Goal: Browse casually

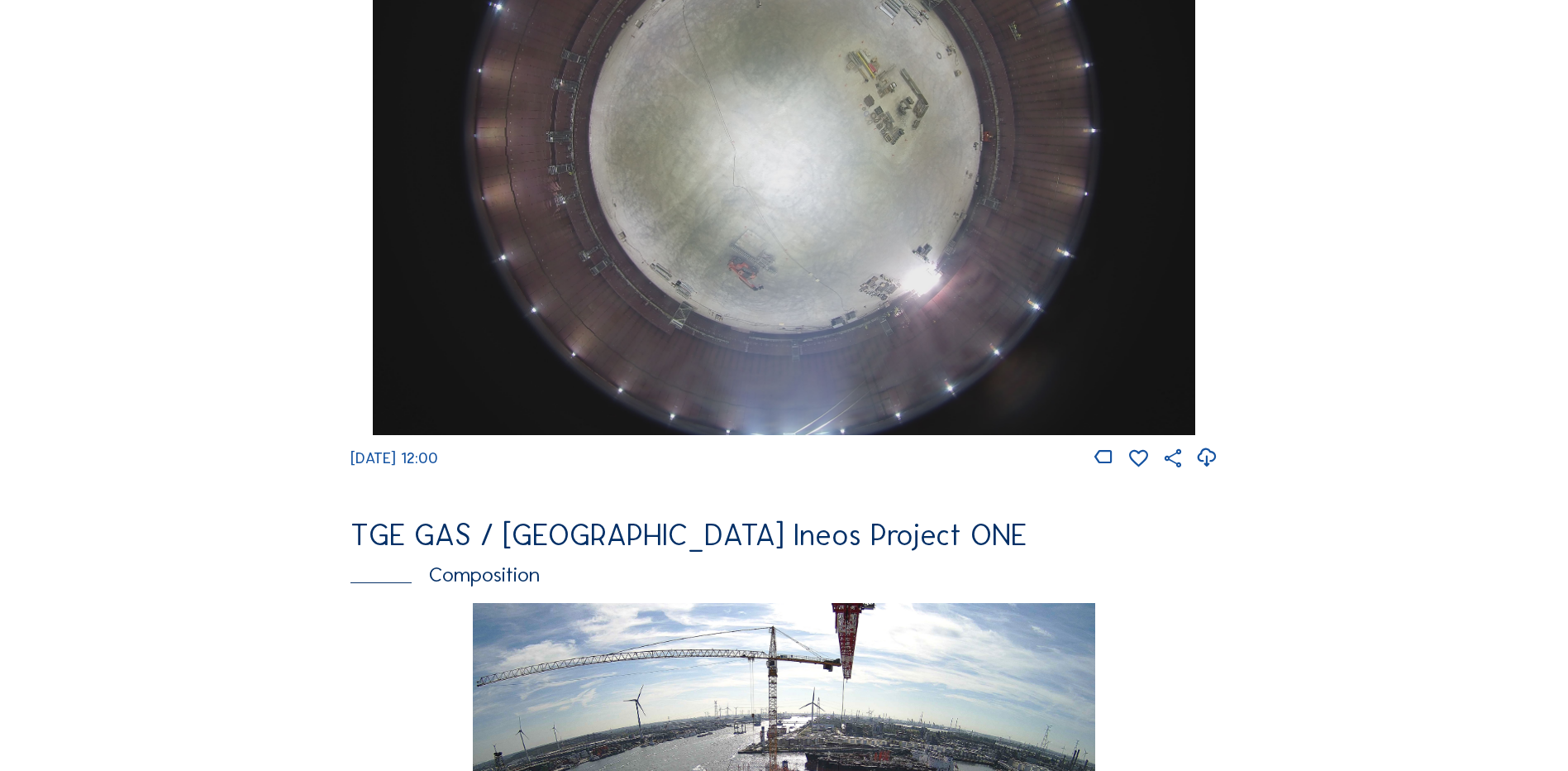
scroll to position [1489, 0]
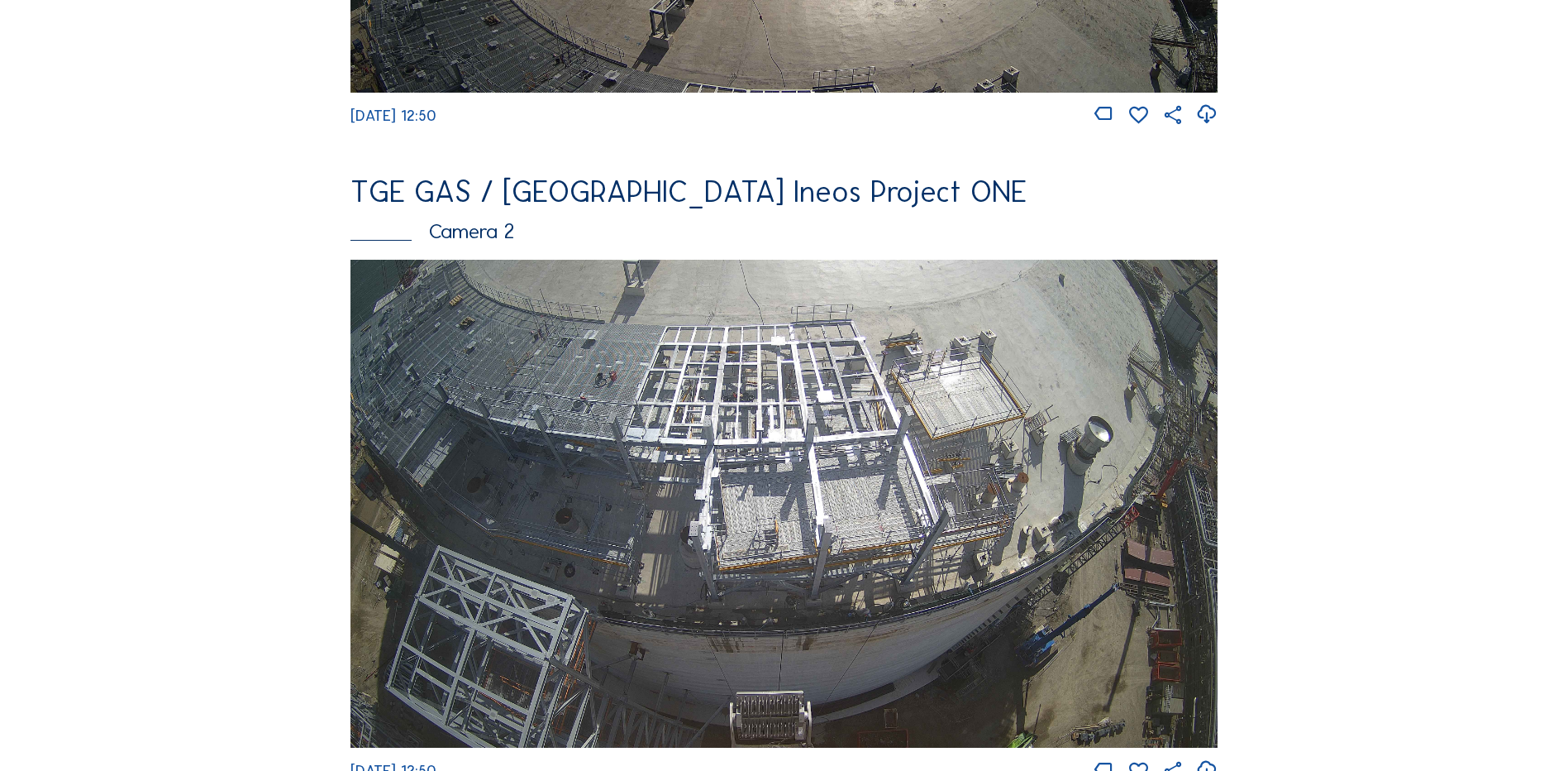
scroll to position [661, 0]
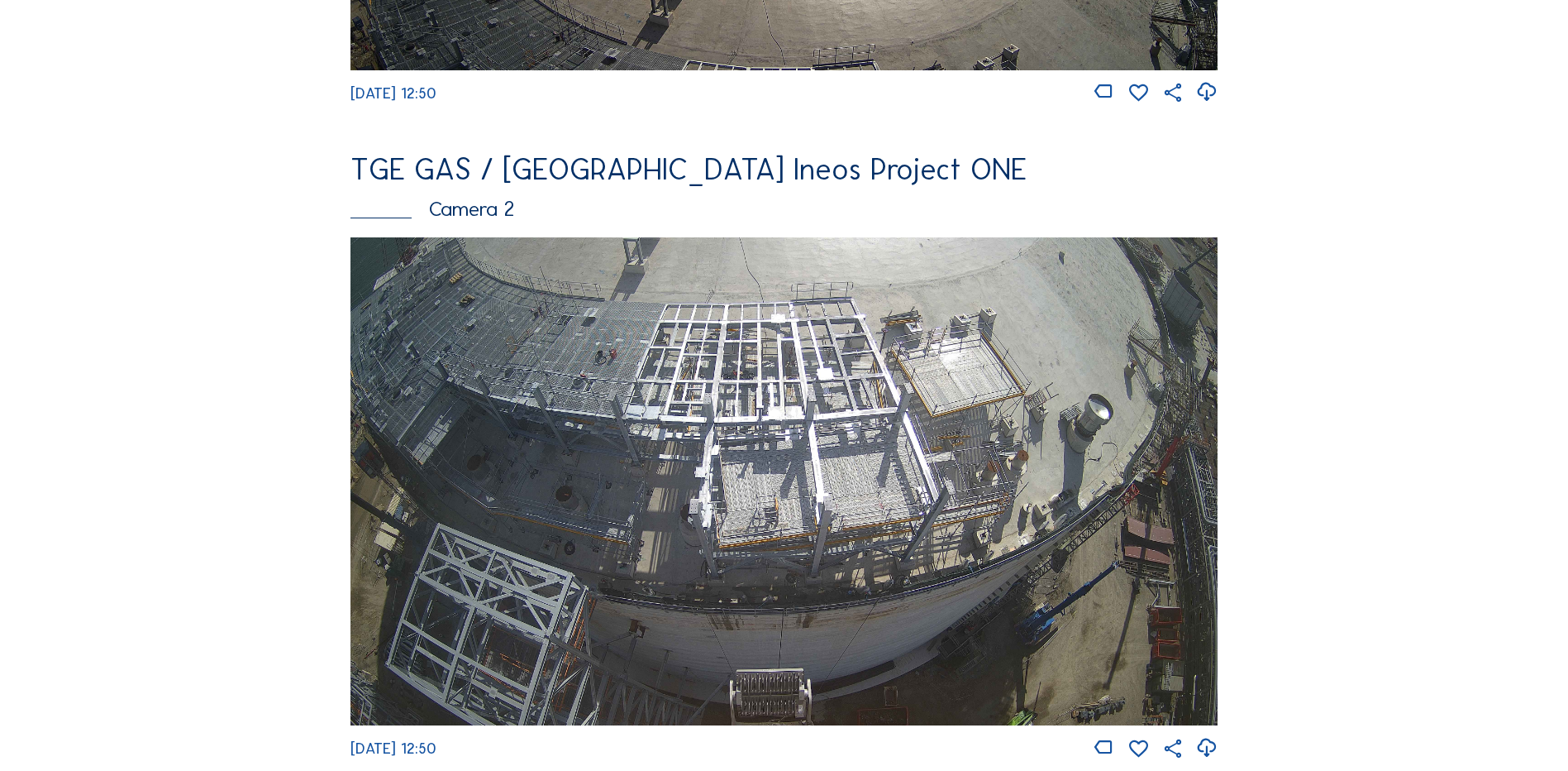
click at [732, 390] on img at bounding box center [784, 481] width 867 height 488
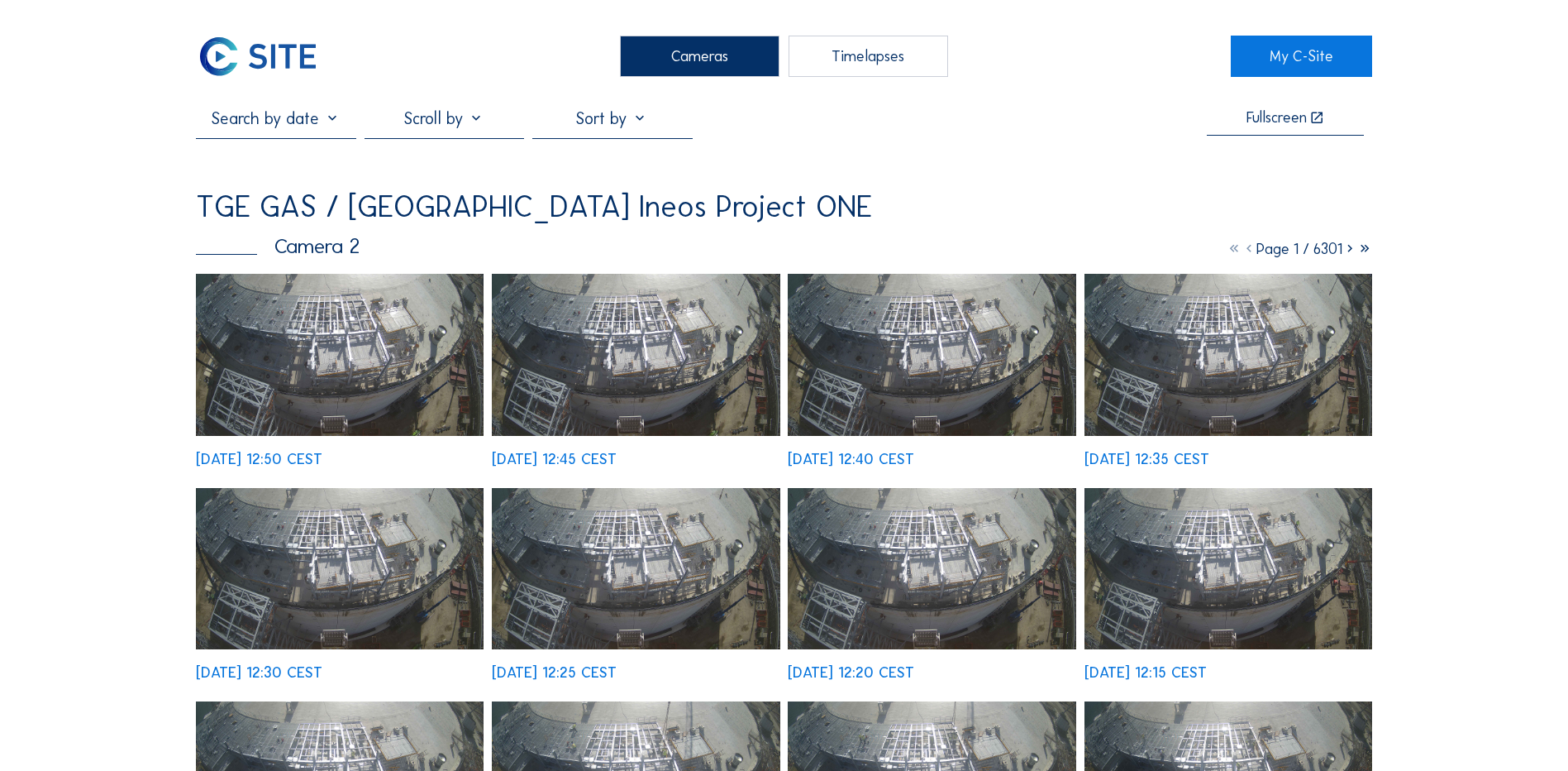
click at [322, 332] on img at bounding box center [339, 355] width 288 height 162
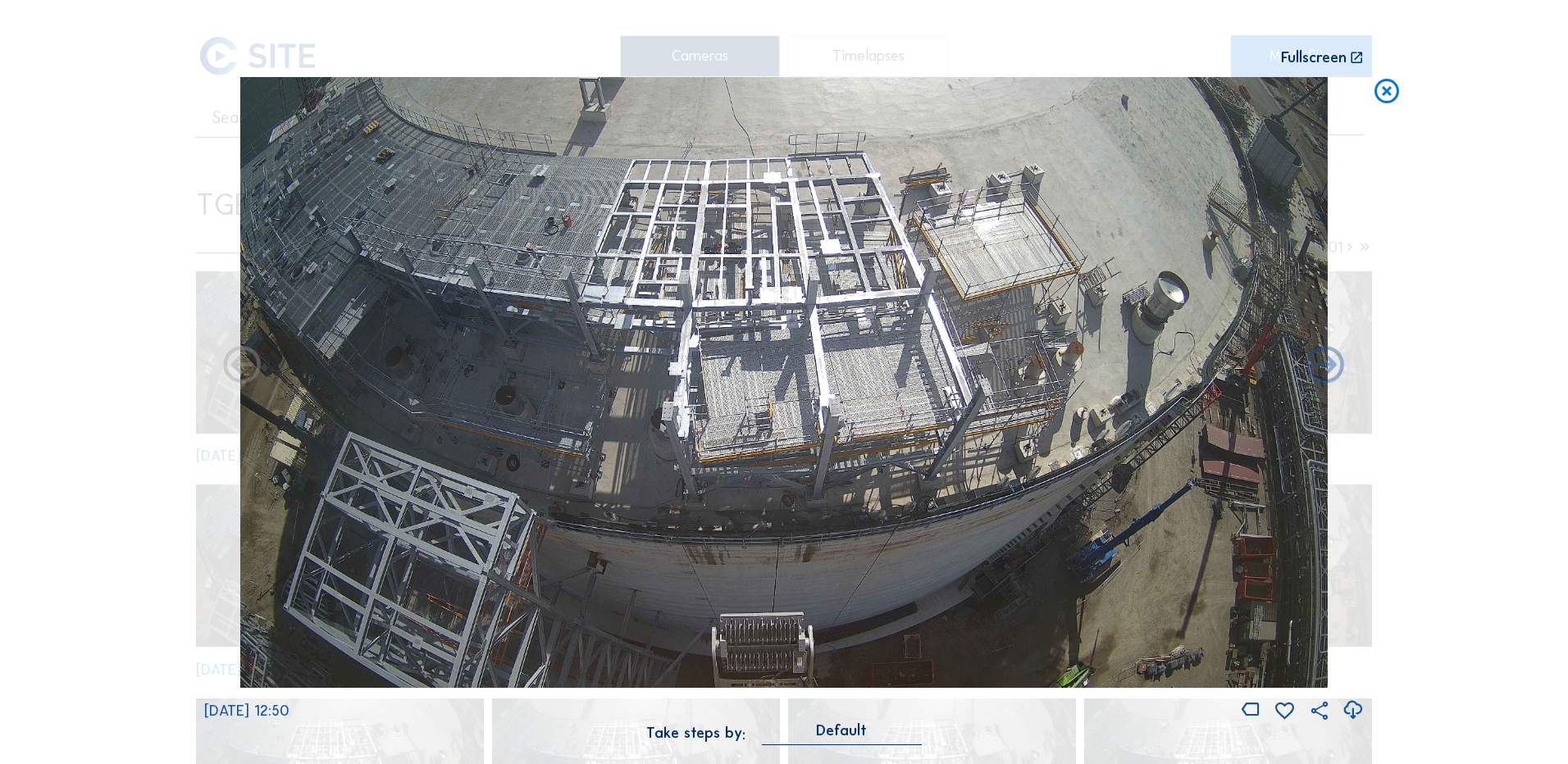
click at [1351, 713] on icon at bounding box center [1352, 710] width 23 height 27
click at [1386, 98] on icon at bounding box center [1387, 92] width 29 height 30
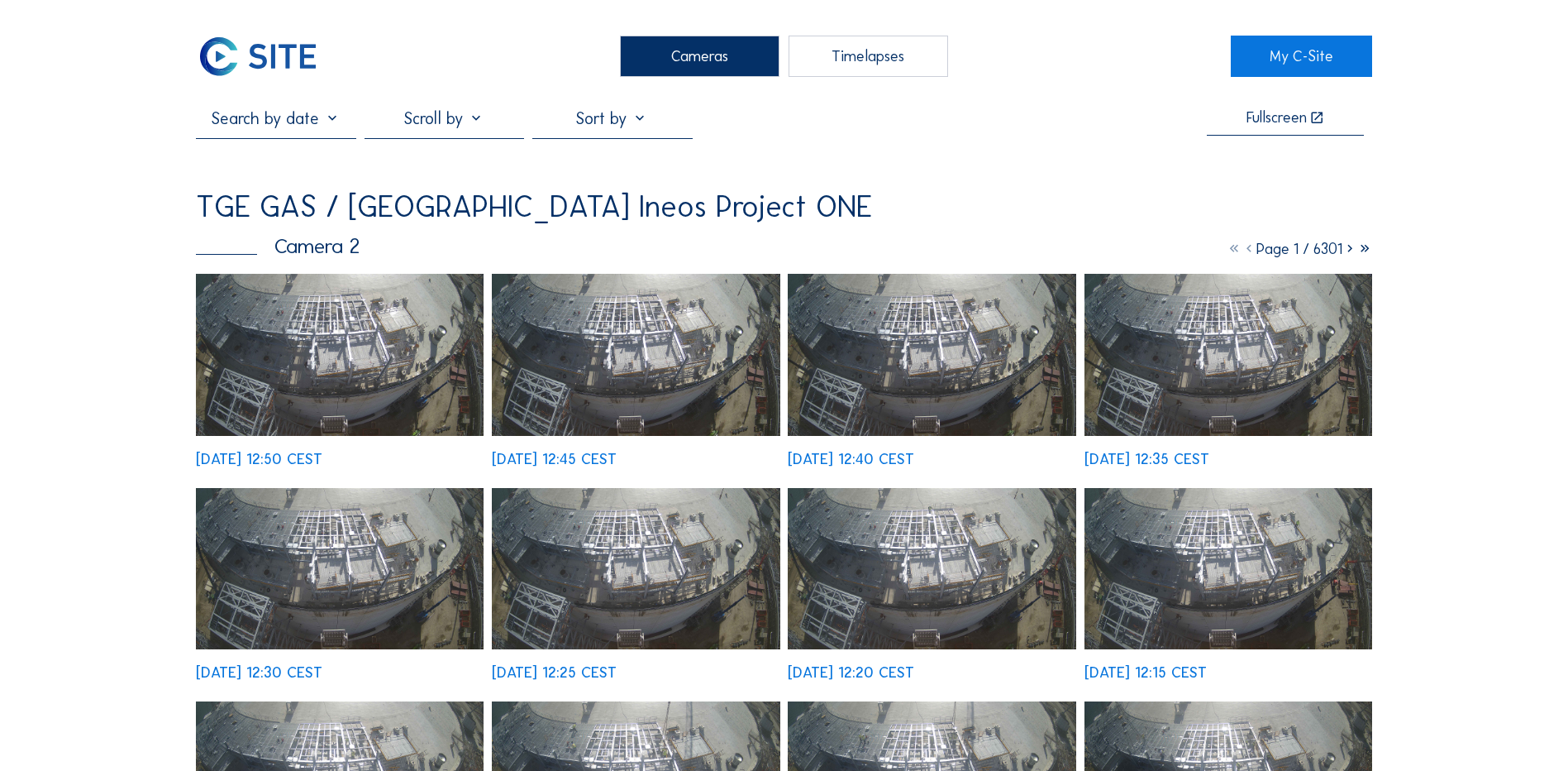
click at [709, 51] on div "Cameras" at bounding box center [701, 56] width 160 height 42
